Goal: Task Accomplishment & Management: Use online tool/utility

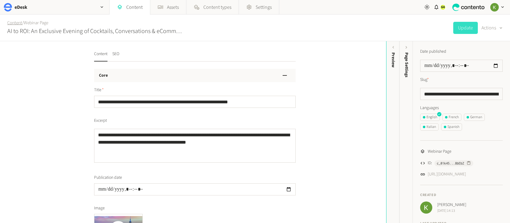
click at [15, 23] on link "Content" at bounding box center [14, 23] width 15 height 6
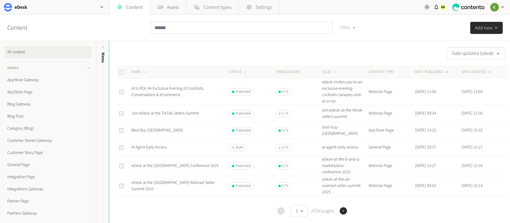
click at [430, 71] on button "DATE PUBLISHED" at bounding box center [432, 72] width 34 height 6
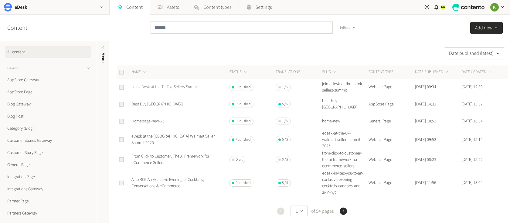
click at [183, 88] on link "Join eDesk at the TikTok Sellers Summit" at bounding box center [164, 87] width 67 height 6
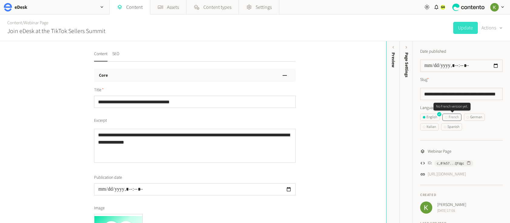
click at [455, 118] on div "French" at bounding box center [452, 117] width 14 height 5
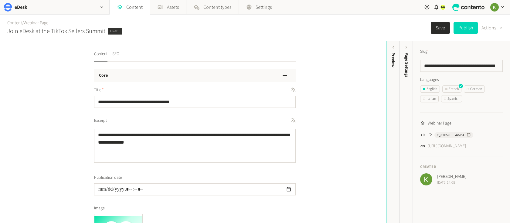
click at [115, 54] on button "SEO" at bounding box center [115, 56] width 7 height 11
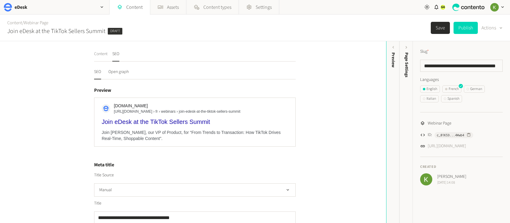
click at [101, 56] on button "Content" at bounding box center [100, 56] width 13 height 11
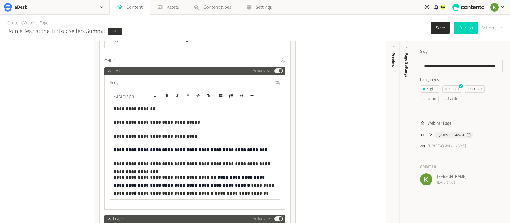
scroll to position [473, 0]
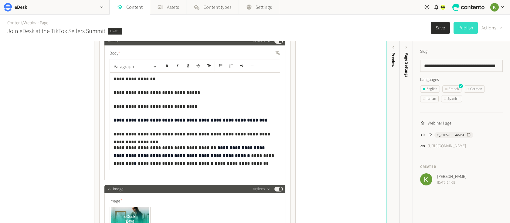
click at [464, 26] on button "Publish" at bounding box center [465, 28] width 24 height 12
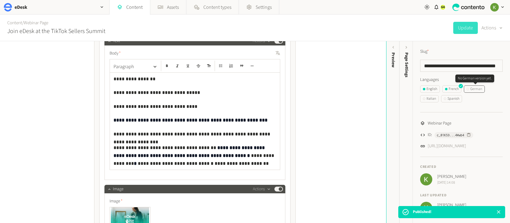
click at [478, 90] on div "German" at bounding box center [473, 88] width 15 height 5
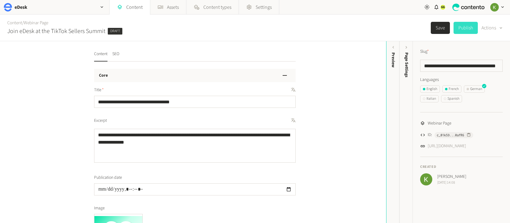
click at [467, 28] on button "Publish" at bounding box center [465, 28] width 24 height 12
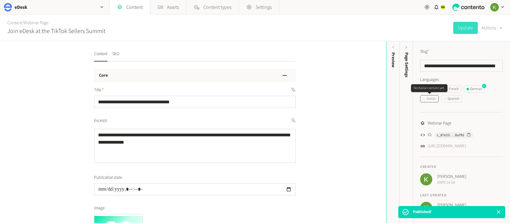
click at [431, 102] on button "Italian" at bounding box center [429, 98] width 19 height 7
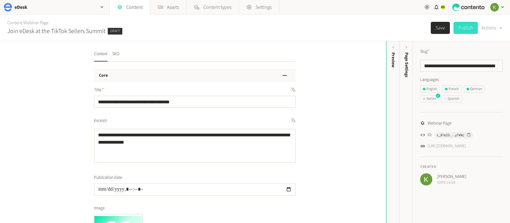
click at [460, 31] on button "Publish" at bounding box center [465, 28] width 24 height 12
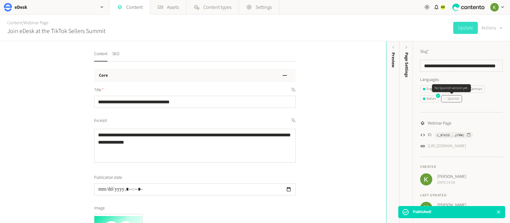
click at [449, 99] on div "Spanish" at bounding box center [450, 98] width 15 height 5
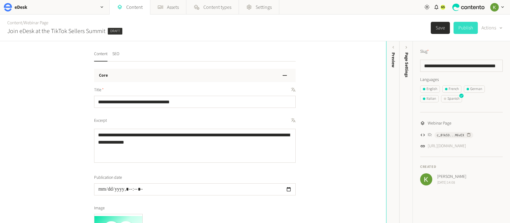
click at [464, 30] on button "Publish" at bounding box center [465, 28] width 24 height 12
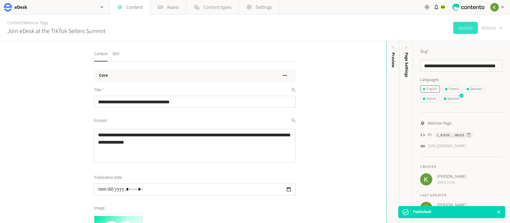
click at [427, 88] on div "English" at bounding box center [430, 88] width 14 height 5
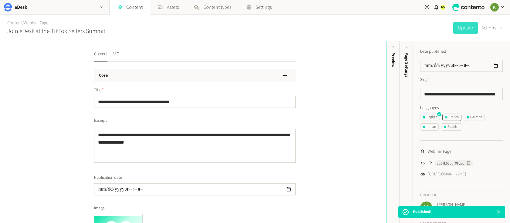
click at [450, 116] on div "French" at bounding box center [452, 117] width 14 height 5
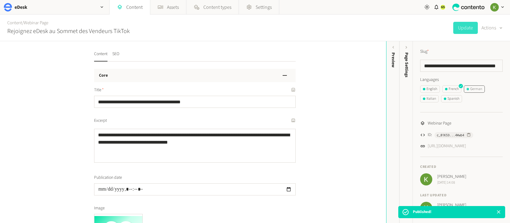
click at [477, 90] on div "German" at bounding box center [473, 88] width 15 height 5
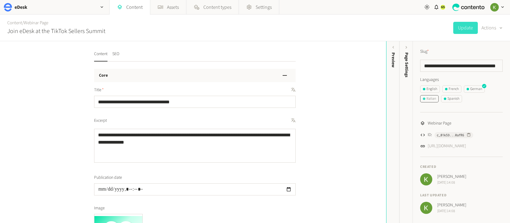
click at [428, 98] on div "Italian" at bounding box center [429, 98] width 13 height 5
click at [456, 99] on div "Spanish" at bounding box center [450, 98] width 15 height 5
click at [454, 90] on div "French" at bounding box center [452, 88] width 14 height 5
click at [480, 88] on div "German" at bounding box center [473, 88] width 15 height 5
click at [478, 90] on div "German" at bounding box center [473, 88] width 15 height 5
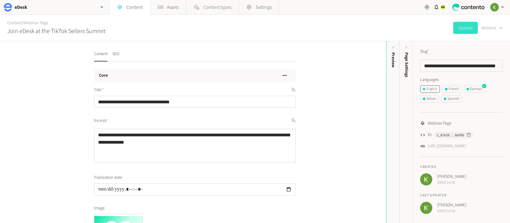
click at [434, 89] on div "English" at bounding box center [430, 88] width 14 height 5
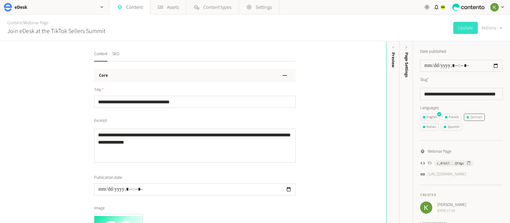
click at [477, 118] on div "German" at bounding box center [473, 117] width 15 height 5
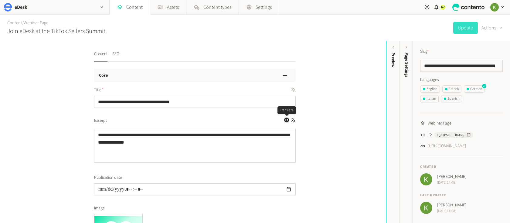
click at [286, 121] on icon "button" at bounding box center [287, 120] width 4 height 4
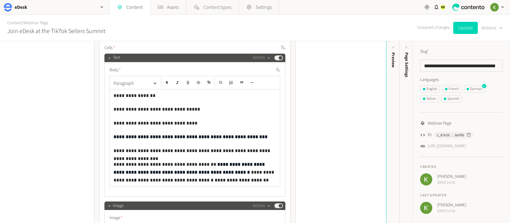
scroll to position [454, 0]
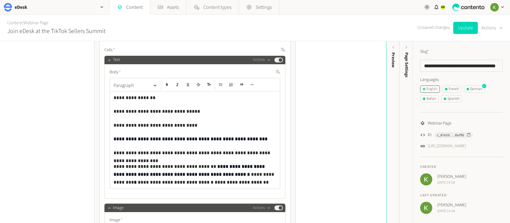
click at [423, 88] on div "English" at bounding box center [430, 88] width 14 height 5
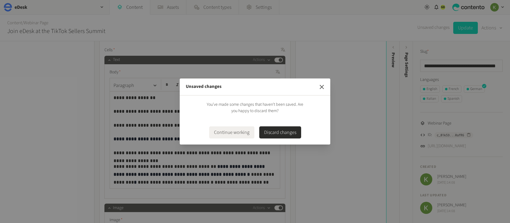
click at [322, 88] on icon "button" at bounding box center [321, 86] width 7 height 7
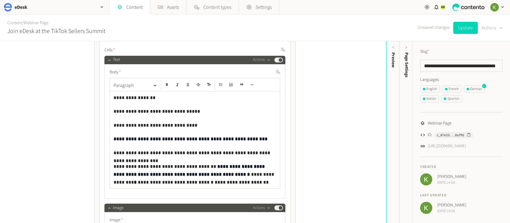
click at [491, 25] on button "Actions" at bounding box center [491, 28] width 21 height 12
click at [489, 63] on button "Translate" at bounding box center [487, 65] width 29 height 11
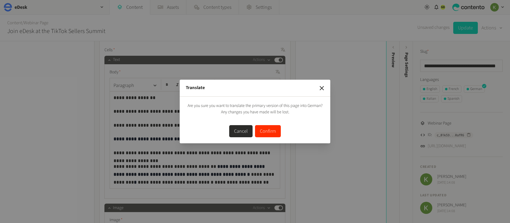
click at [272, 128] on button "Confirm" at bounding box center [268, 131] width 26 height 12
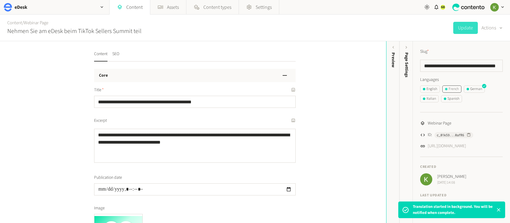
click at [454, 87] on div "French" at bounding box center [452, 88] width 14 height 5
click at [490, 26] on button "Actions" at bounding box center [491, 28] width 21 height 12
click at [484, 66] on button "Translate" at bounding box center [487, 65] width 29 height 11
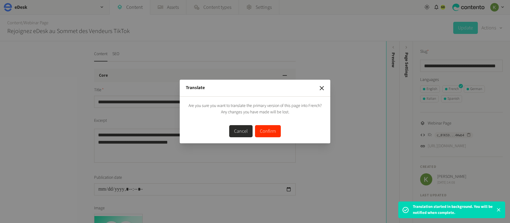
click at [262, 127] on button "Confirm" at bounding box center [268, 131] width 26 height 12
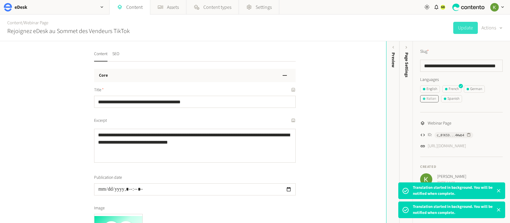
click at [428, 99] on div "Italian" at bounding box center [429, 98] width 13 height 5
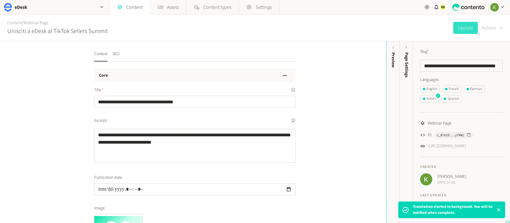
click at [495, 27] on button "Actions" at bounding box center [491, 28] width 21 height 12
click at [486, 66] on button "Translate" at bounding box center [487, 65] width 29 height 11
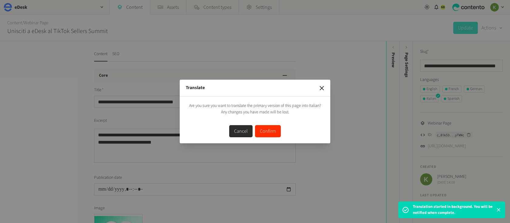
click at [265, 129] on button "Confirm" at bounding box center [268, 131] width 26 height 12
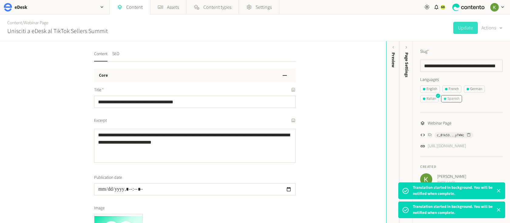
click at [452, 99] on div "Spanish" at bounding box center [450, 98] width 15 height 5
drag, startPoint x: 499, startPoint y: 27, endPoint x: 493, endPoint y: 27, distance: 6.1
click at [499, 27] on icon "button" at bounding box center [500, 28] width 5 height 6
click at [484, 65] on button "Translate" at bounding box center [487, 65] width 29 height 11
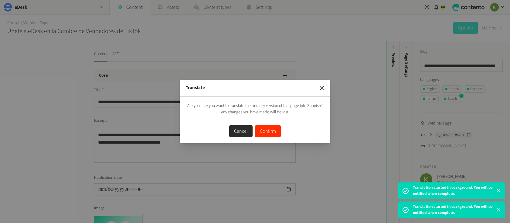
drag, startPoint x: 274, startPoint y: 130, endPoint x: 271, endPoint y: 123, distance: 7.6
click at [273, 130] on button "Confirm" at bounding box center [268, 131] width 26 height 12
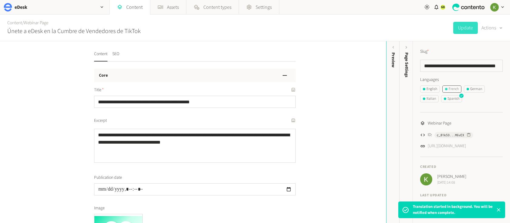
click at [454, 90] on div "French" at bounding box center [452, 88] width 14 height 5
click at [481, 89] on div "German" at bounding box center [473, 88] width 15 height 5
click at [427, 96] on div "Italian" at bounding box center [429, 98] width 13 height 5
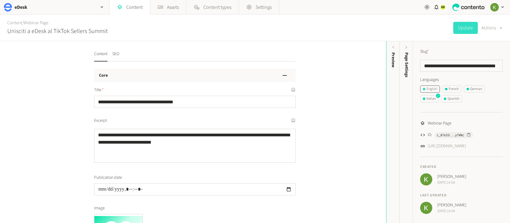
click at [428, 90] on div "English" at bounding box center [430, 88] width 14 height 5
